Goal: Task Accomplishment & Management: Use online tool/utility

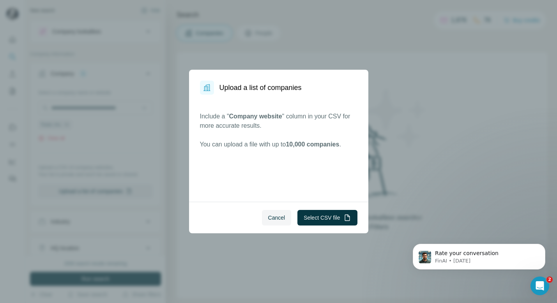
scroll to position [132, 0]
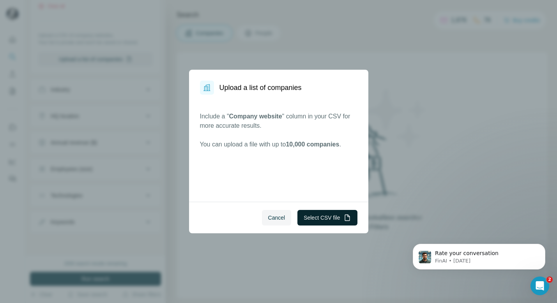
click at [330, 220] on button "Select CSV file" at bounding box center [328, 218] width 60 height 16
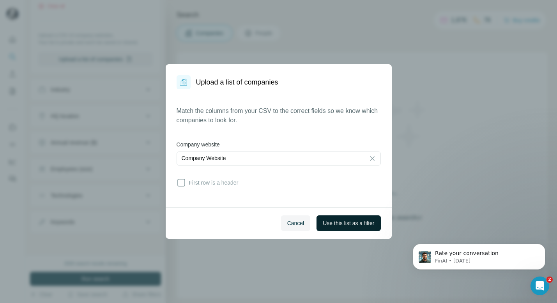
click at [339, 229] on button "Use this list as a filter" at bounding box center [349, 224] width 64 height 16
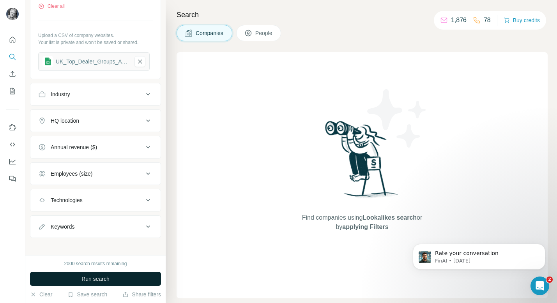
click at [124, 278] on button "Run search" at bounding box center [95, 279] width 131 height 14
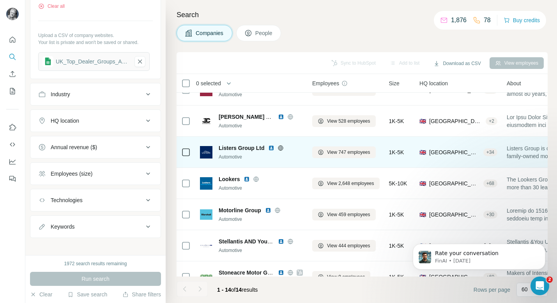
scroll to position [95, 0]
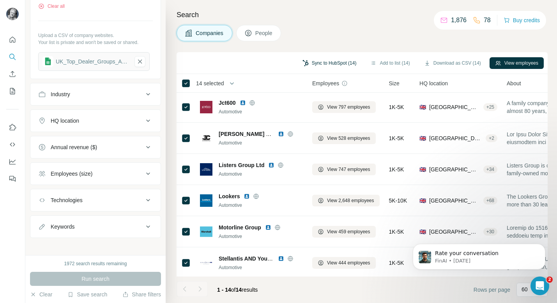
click at [329, 62] on button "Sync to HubSpot (14)" at bounding box center [329, 63] width 65 height 12
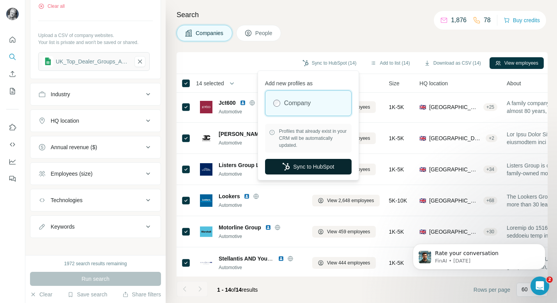
click at [314, 162] on button "Sync to HubSpot" at bounding box center [308, 167] width 87 height 16
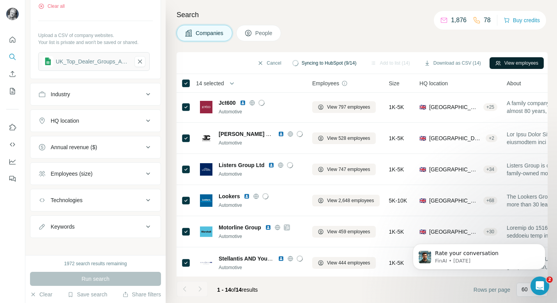
click at [519, 62] on button "View employees" at bounding box center [517, 63] width 54 height 12
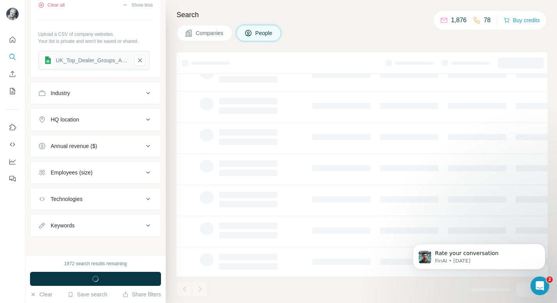
scroll to position [351, 0]
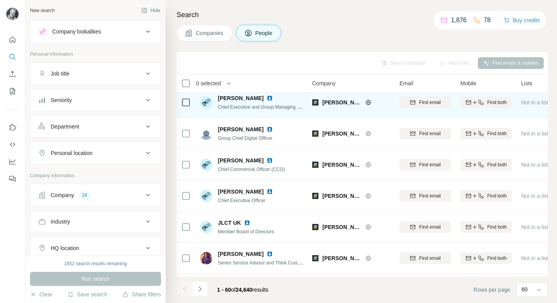
scroll to position [100, 0]
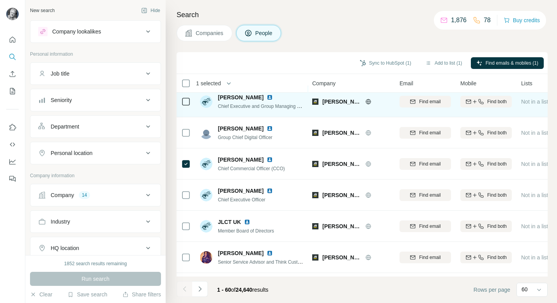
click at [180, 96] on td at bounding box center [186, 101] width 19 height 31
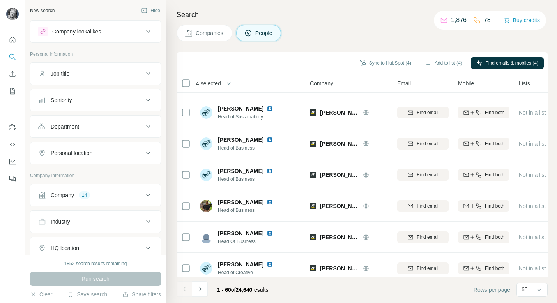
scroll to position [1650, 3]
click at [231, 142] on span "[PERSON_NAME]" at bounding box center [241, 139] width 46 height 8
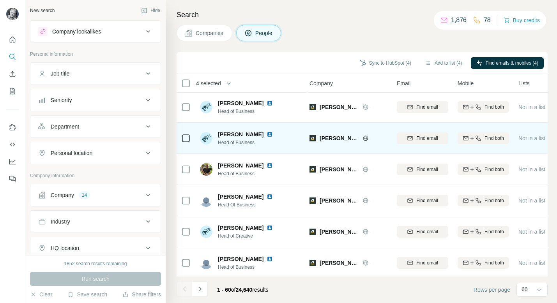
scroll to position [1688, 3]
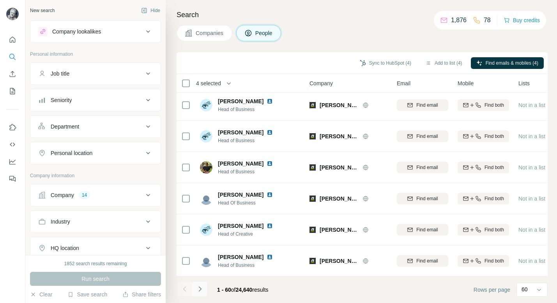
click at [201, 291] on icon "Navigate to next page" at bounding box center [200, 289] width 8 height 8
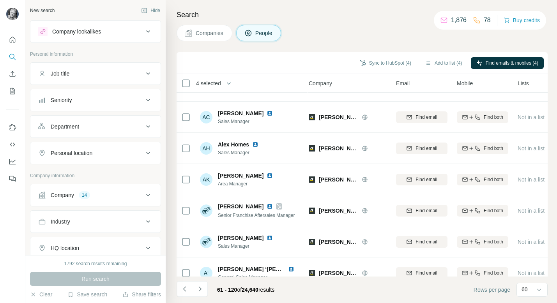
scroll to position [1278, 4]
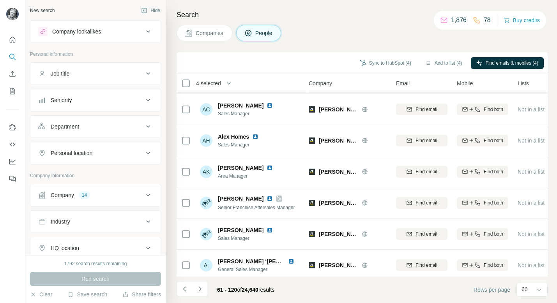
click at [107, 73] on div "Job title" at bounding box center [90, 74] width 105 height 8
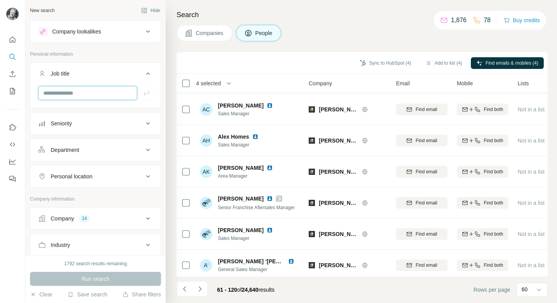
click at [106, 96] on input "text" at bounding box center [87, 93] width 99 height 14
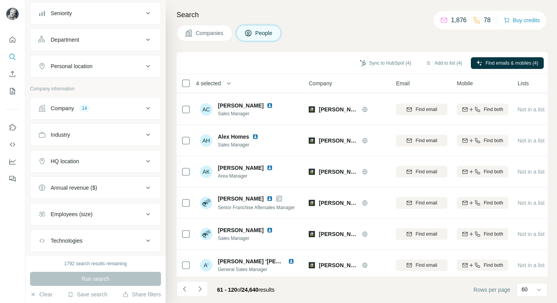
scroll to position [110, 0]
type input "**********"
click at [94, 136] on div "Industry" at bounding box center [90, 135] width 105 height 8
click at [92, 150] on input at bounding box center [91, 154] width 96 height 9
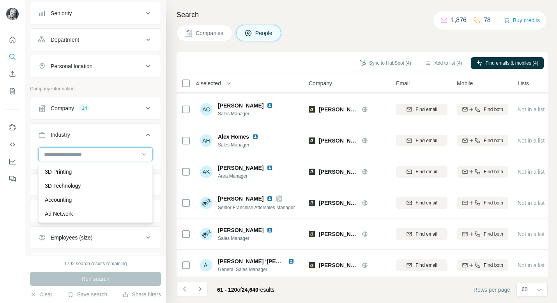
click at [95, 150] on input at bounding box center [91, 154] width 96 height 9
click at [101, 152] on input at bounding box center [91, 154] width 96 height 9
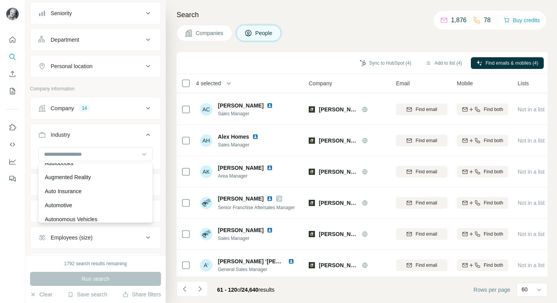
scroll to position [505, 0]
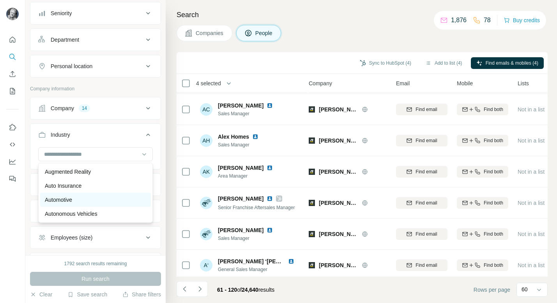
click at [75, 200] on div "Automotive" at bounding box center [95, 200] width 101 height 8
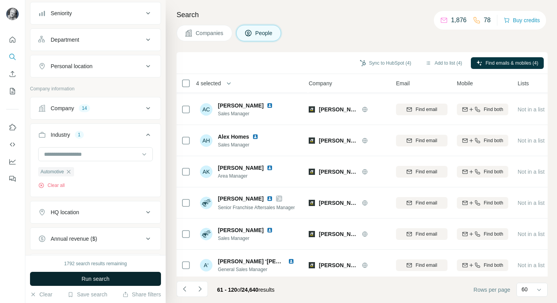
click at [99, 277] on span "Run search" at bounding box center [96, 279] width 28 height 8
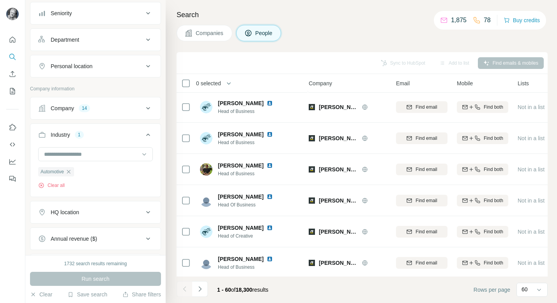
scroll to position [1688, 4]
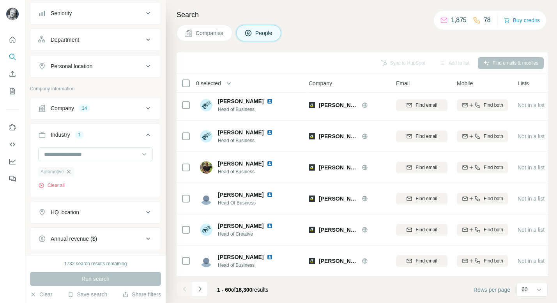
click at [71, 172] on icon "button" at bounding box center [69, 172] width 6 height 6
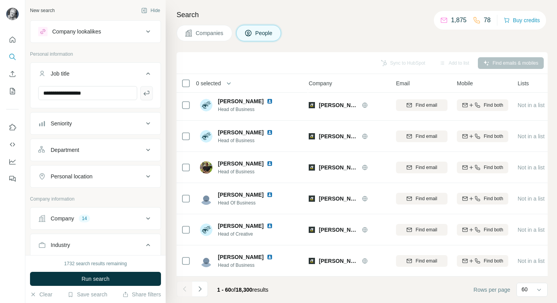
click at [147, 93] on icon "button" at bounding box center [147, 93] width 8 height 8
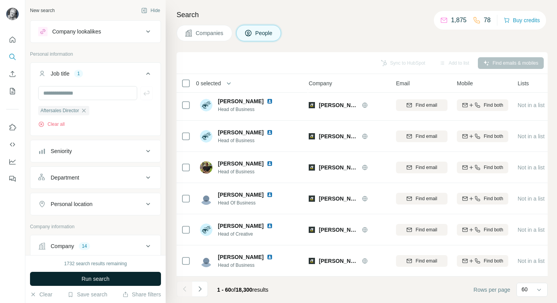
click at [105, 277] on span "Run search" at bounding box center [96, 279] width 28 height 8
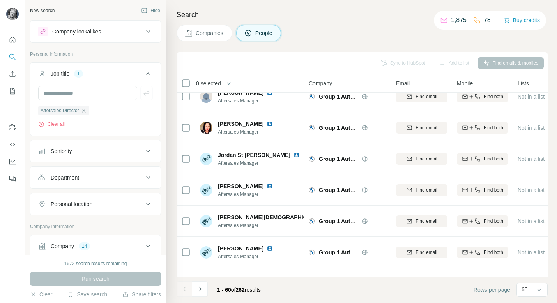
scroll to position [1418, 4]
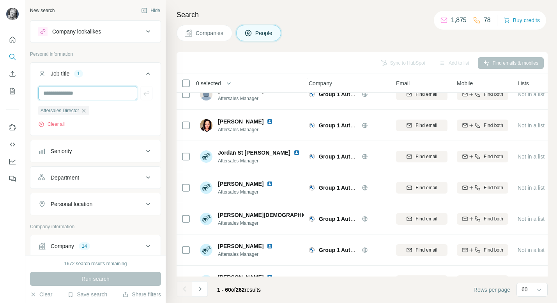
click at [87, 93] on input "text" at bounding box center [87, 93] width 99 height 14
type input "********"
click at [88, 115] on div "Aftersales Director" at bounding box center [63, 110] width 51 height 9
click at [85, 112] on icon "button" at bounding box center [84, 111] width 4 height 4
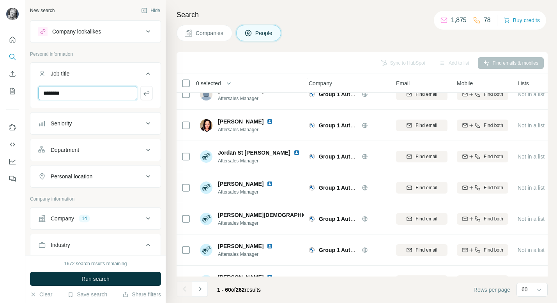
click at [91, 96] on input "********" at bounding box center [87, 93] width 99 height 14
click at [151, 96] on button "button" at bounding box center [146, 93] width 12 height 14
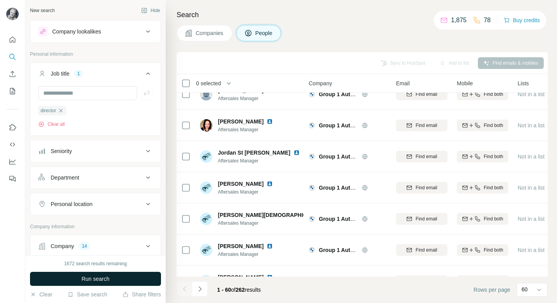
click at [95, 281] on span "Run search" at bounding box center [96, 279] width 28 height 8
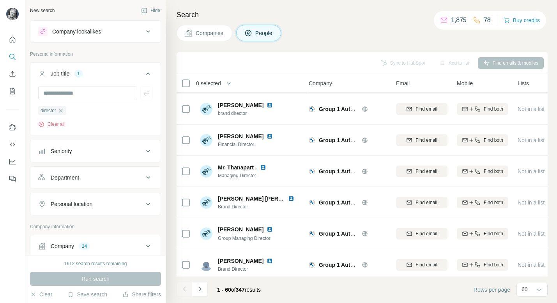
scroll to position [596, 4]
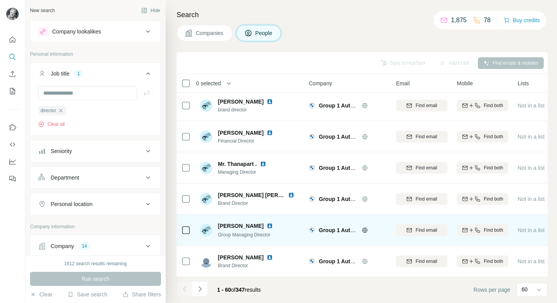
click at [193, 229] on td at bounding box center [186, 230] width 19 height 31
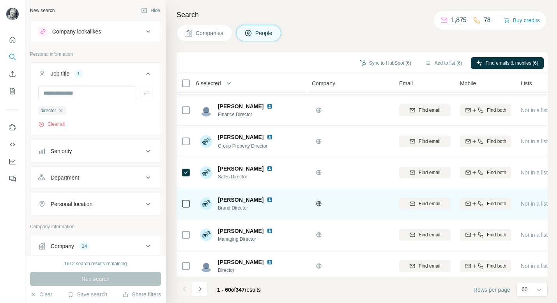
scroll to position [1688, 0]
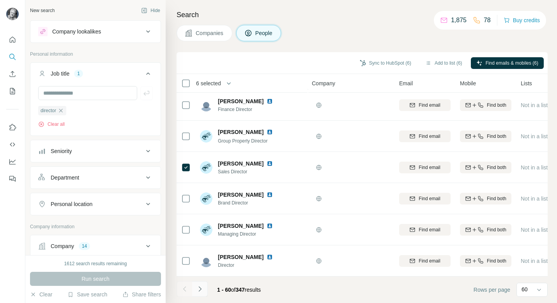
click at [201, 289] on icon "Navigate to next page" at bounding box center [200, 289] width 8 height 8
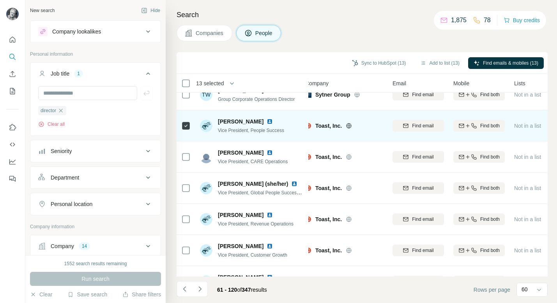
scroll to position [1122, 7]
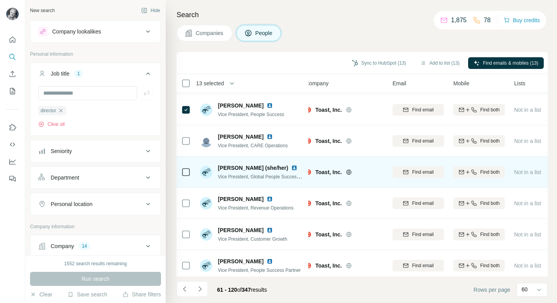
click at [191, 170] on td at bounding box center [186, 172] width 19 height 31
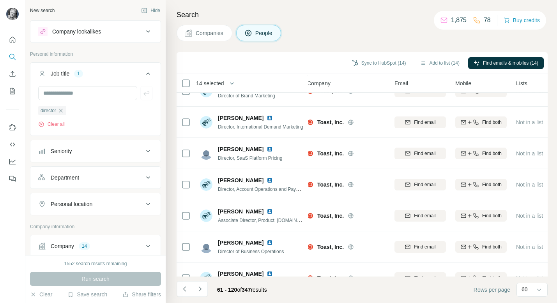
scroll to position [1688, 5]
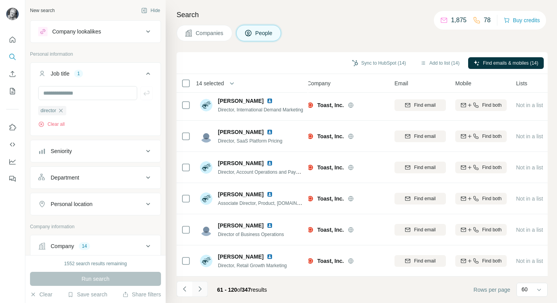
click at [199, 289] on icon "Navigate to next page" at bounding box center [200, 289] width 8 height 8
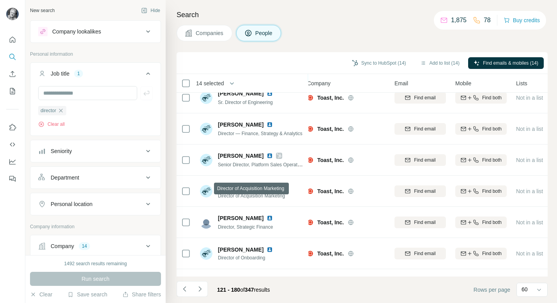
scroll to position [136, 5]
click at [201, 283] on button "Navigate to next page" at bounding box center [200, 290] width 16 height 16
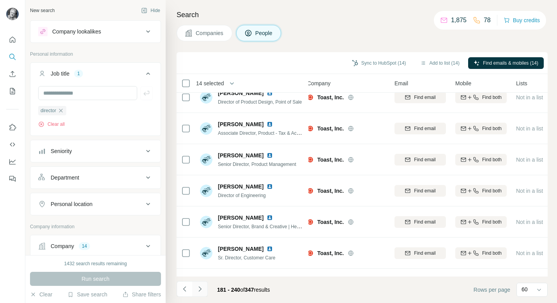
click at [201, 290] on icon "Navigate to next page" at bounding box center [200, 289] width 8 height 8
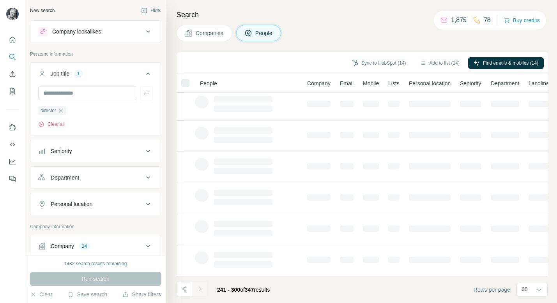
scroll to position [128, 5]
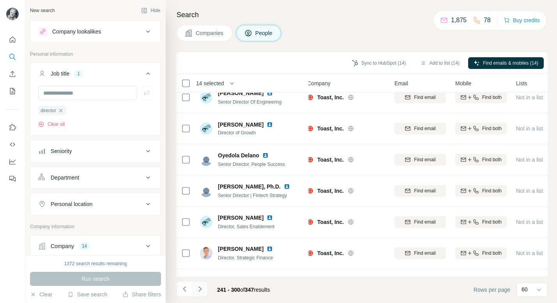
click at [201, 290] on icon "Navigate to next page" at bounding box center [200, 289] width 8 height 8
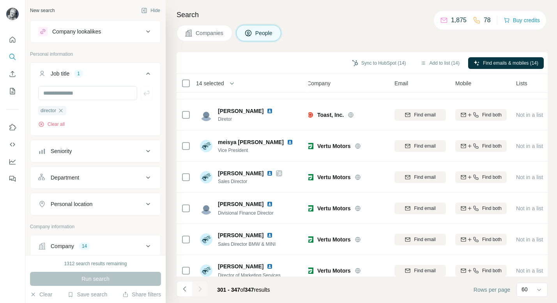
scroll to position [54, 5]
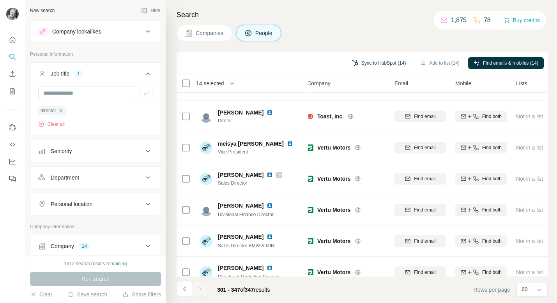
click at [379, 62] on button "Sync to HubSpot (14)" at bounding box center [379, 63] width 65 height 12
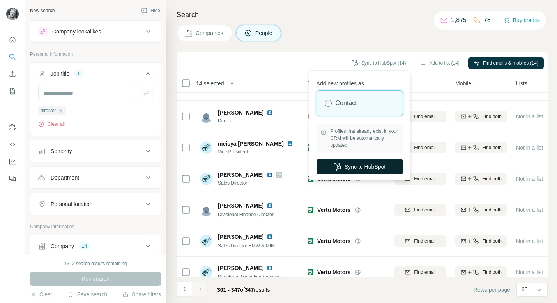
click at [356, 166] on button "Sync to HubSpot" at bounding box center [360, 167] width 87 height 16
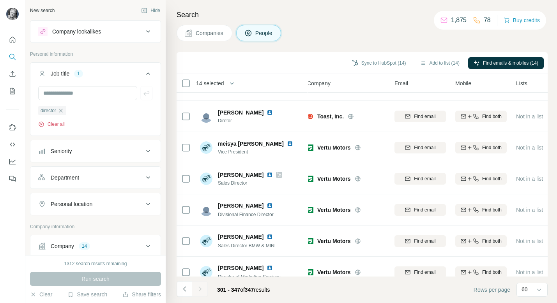
click at [63, 124] on button "Clear all" at bounding box center [51, 124] width 27 height 7
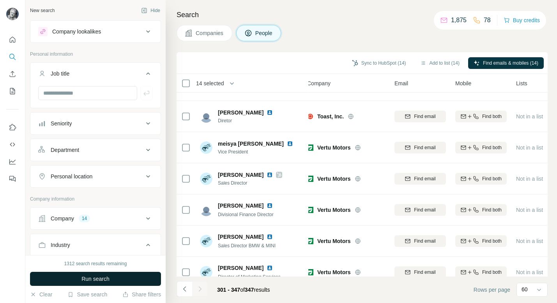
click at [103, 278] on span "Run search" at bounding box center [96, 279] width 28 height 8
